Goal: Information Seeking & Learning: Learn about a topic

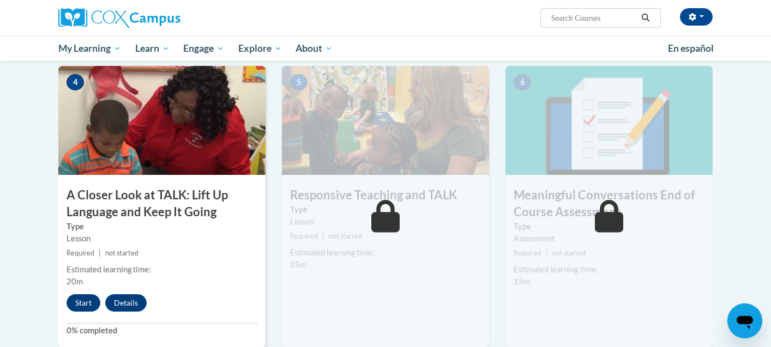
scroll to position [600, 0]
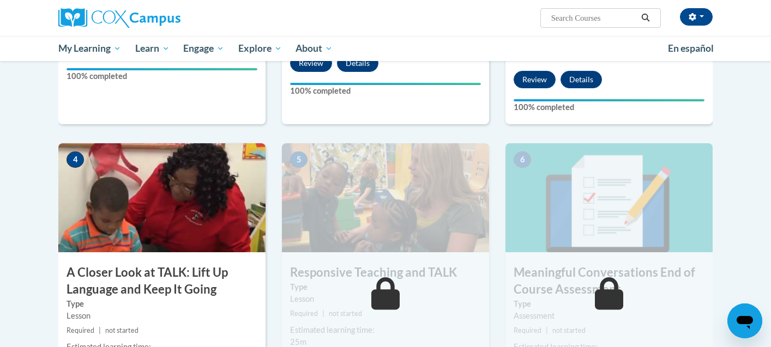
scroll to position [436, 0]
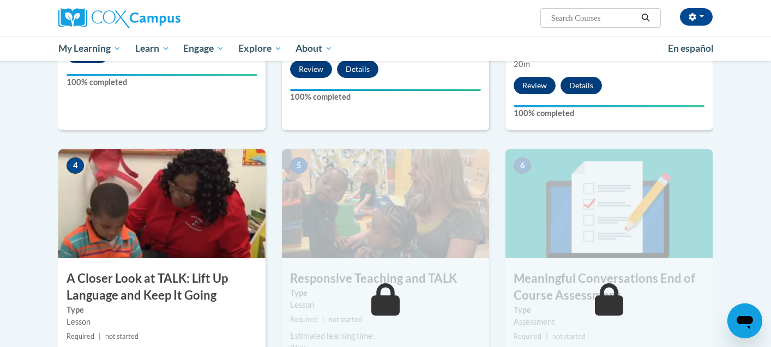
click at [498, 315] on div "6 Meaningful Conversations End of Course Assessment Type Assessment Required | …" at bounding box center [608, 299] width 223 height 301
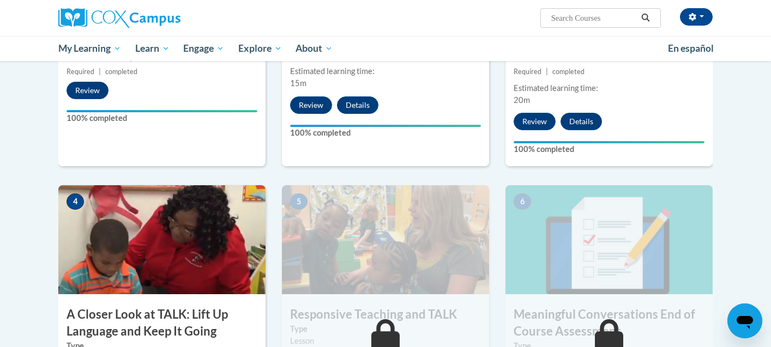
scroll to position [382, 0]
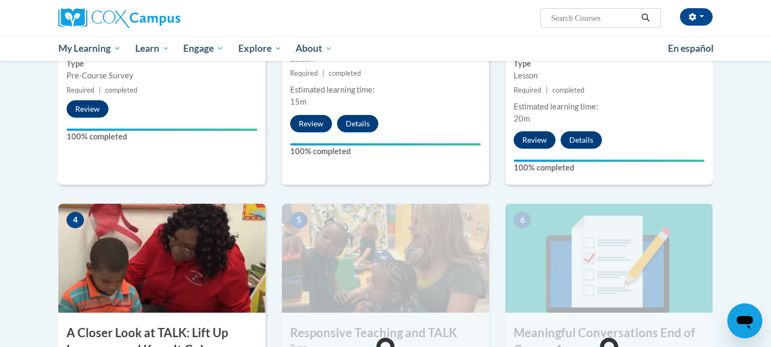
click at [720, 163] on div "Lessons Active Lessons Lessons Preview Activity 1" at bounding box center [385, 181] width 670 height 676
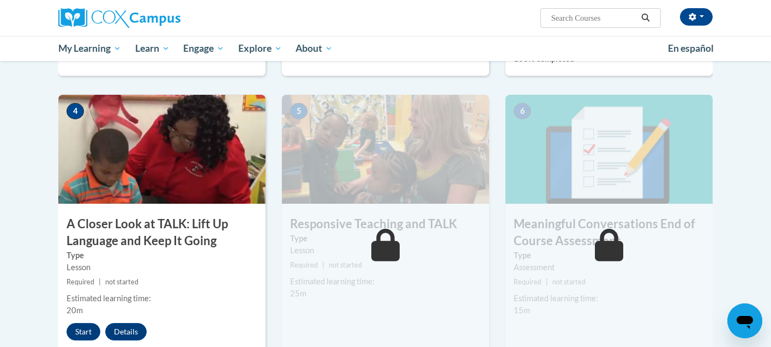
scroll to position [600, 0]
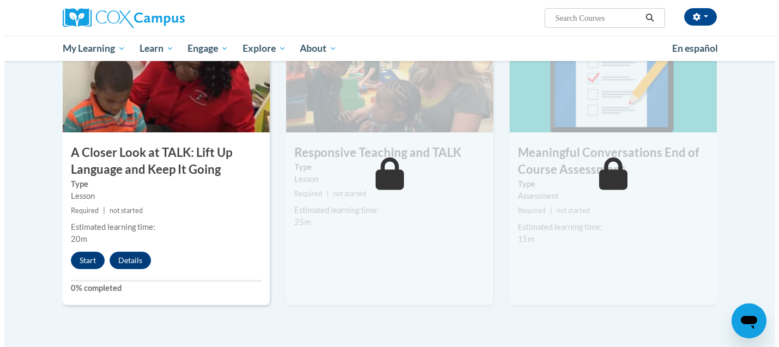
scroll to position [545, 0]
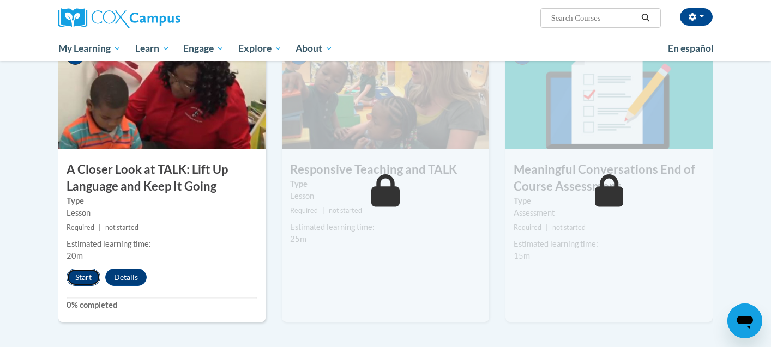
click at [90, 271] on button "Start" at bounding box center [83, 277] width 34 height 17
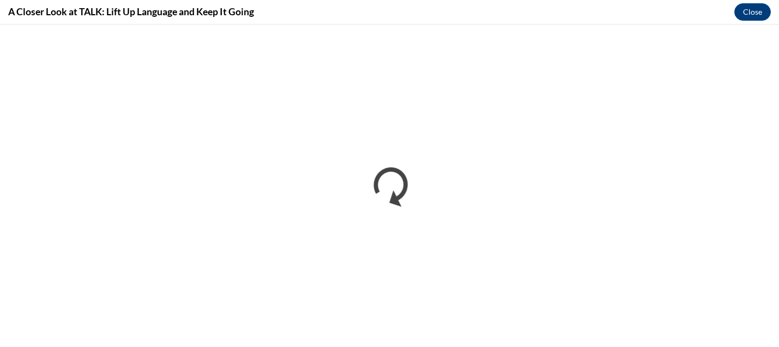
scroll to position [0, 0]
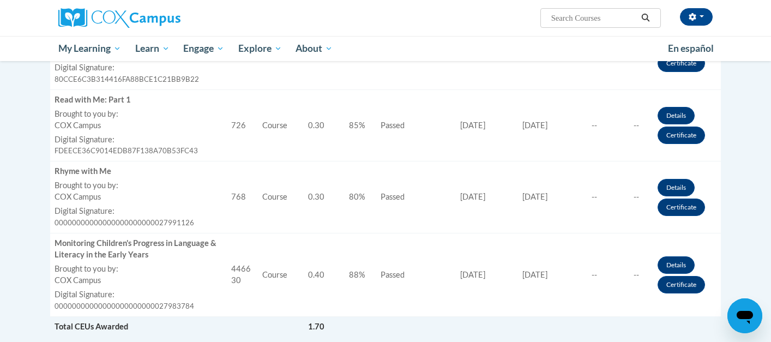
scroll to position [491, 0]
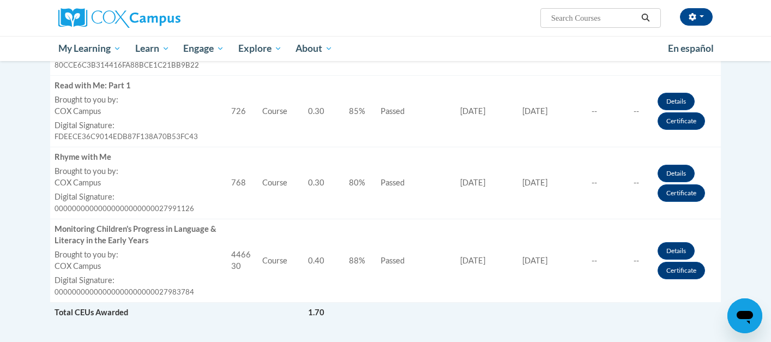
click at [617, 44] on ul "My Learning My Learning My Course Progress Certificates My Action Plans Group D…" at bounding box center [355, 48] width 609 height 25
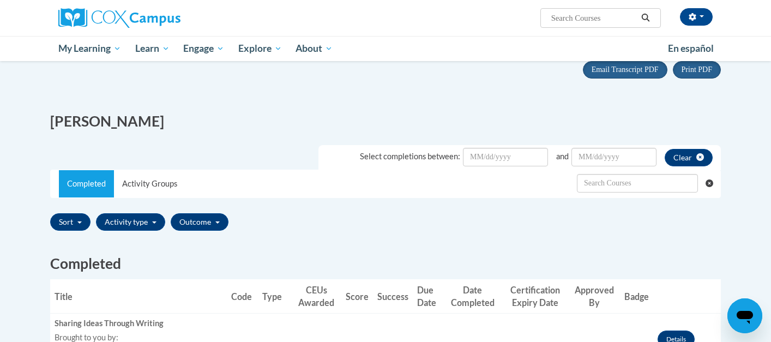
scroll to position [0, 0]
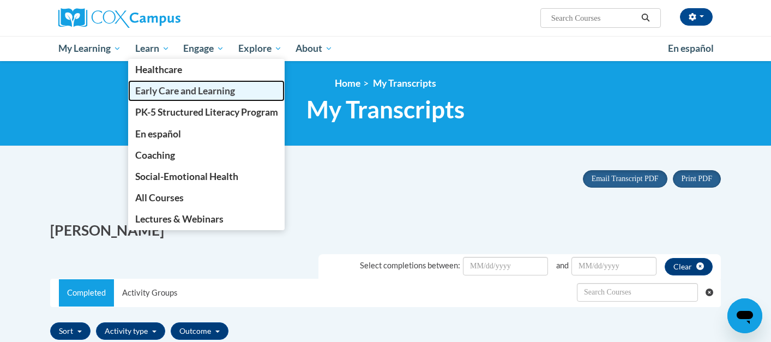
click at [171, 91] on span "Early Care and Learning" at bounding box center [185, 90] width 100 height 11
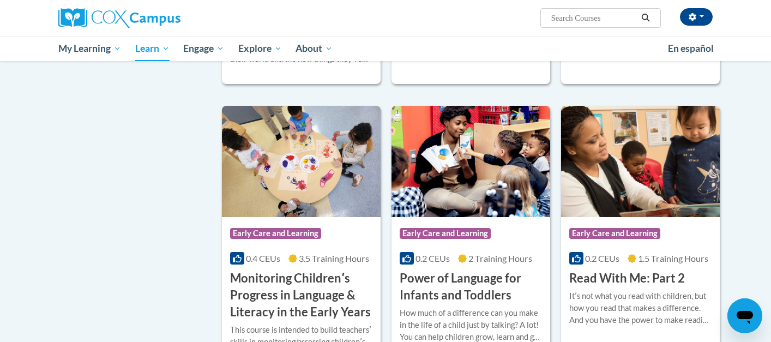
scroll to position [872, 0]
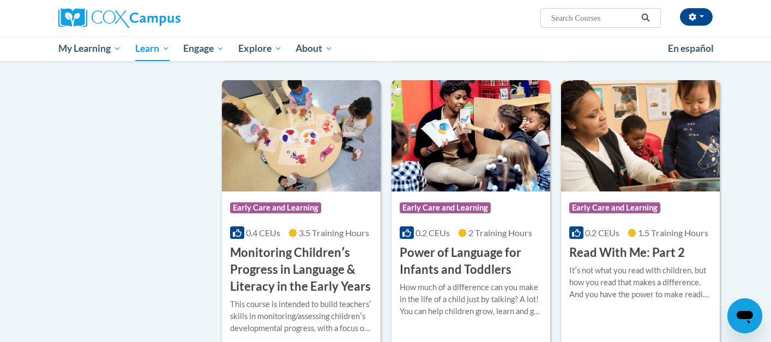
click at [741, 285] on body "Andrea McFarlane (America/New_York UTC-04:00) My Profile Inbox My Transcripts L…" at bounding box center [385, 162] width 771 height 2068
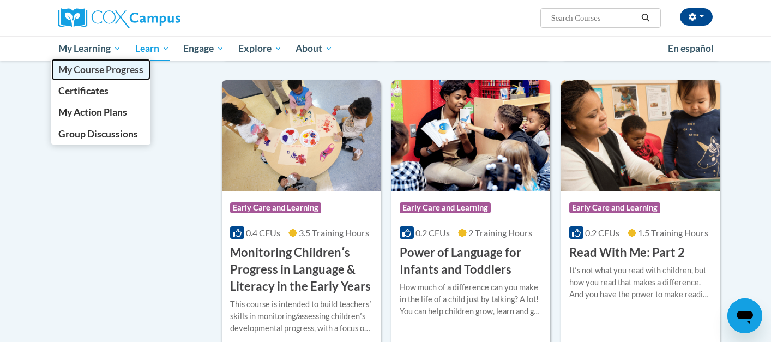
click at [80, 65] on span "My Course Progress" at bounding box center [100, 69] width 85 height 11
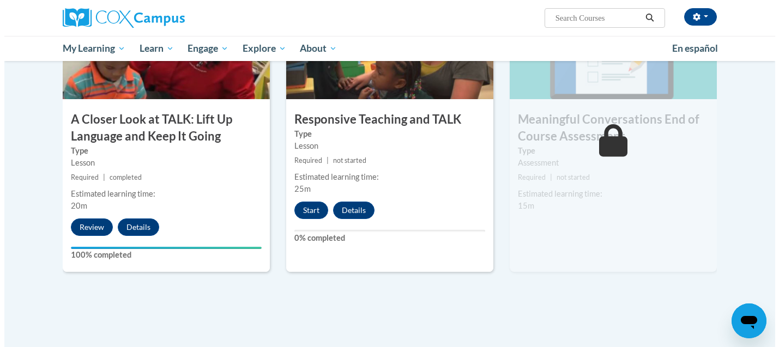
scroll to position [600, 0]
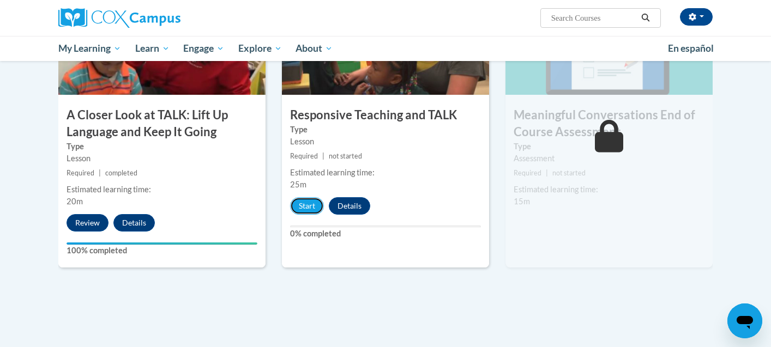
click at [320, 207] on button "Start" at bounding box center [307, 205] width 34 height 17
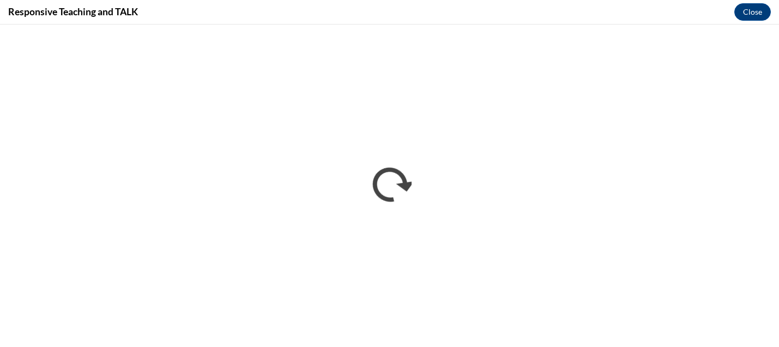
scroll to position [0, 0]
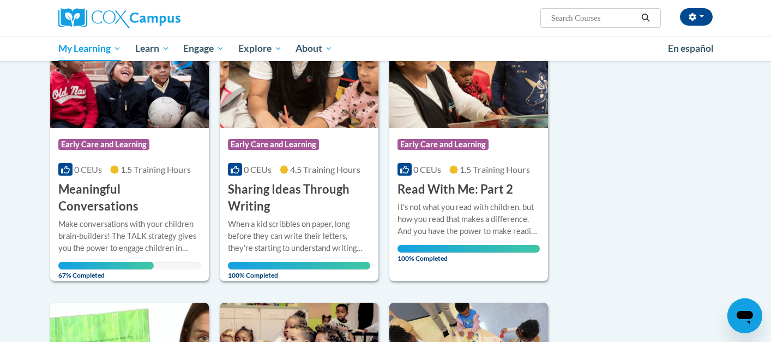
scroll to position [164, 0]
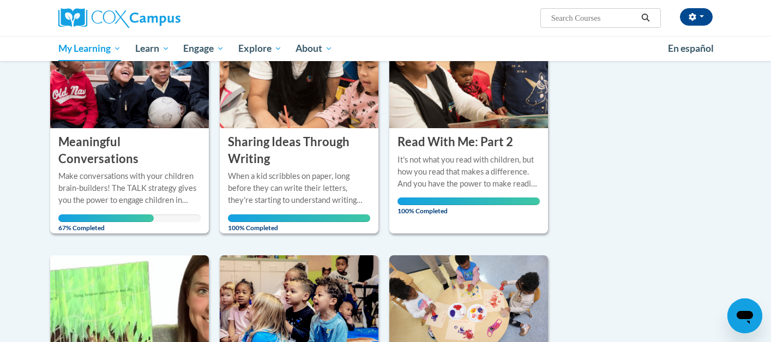
scroll to position [149, 0]
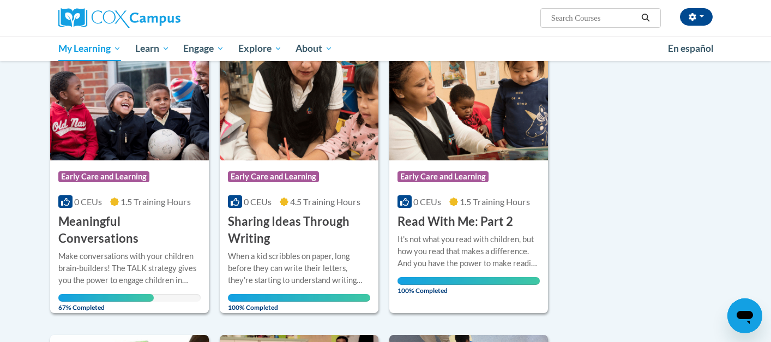
drag, startPoint x: 723, startPoint y: 23, endPoint x: 717, endPoint y: 19, distance: 7.9
click at [724, 24] on div "[PERSON_NAME] ([GEOGRAPHIC_DATA]/New_York UTC-04:00) My Profile Inbox My Transc…" at bounding box center [385, 18] width 687 height 36
